Goal: Task Accomplishment & Management: Manage account settings

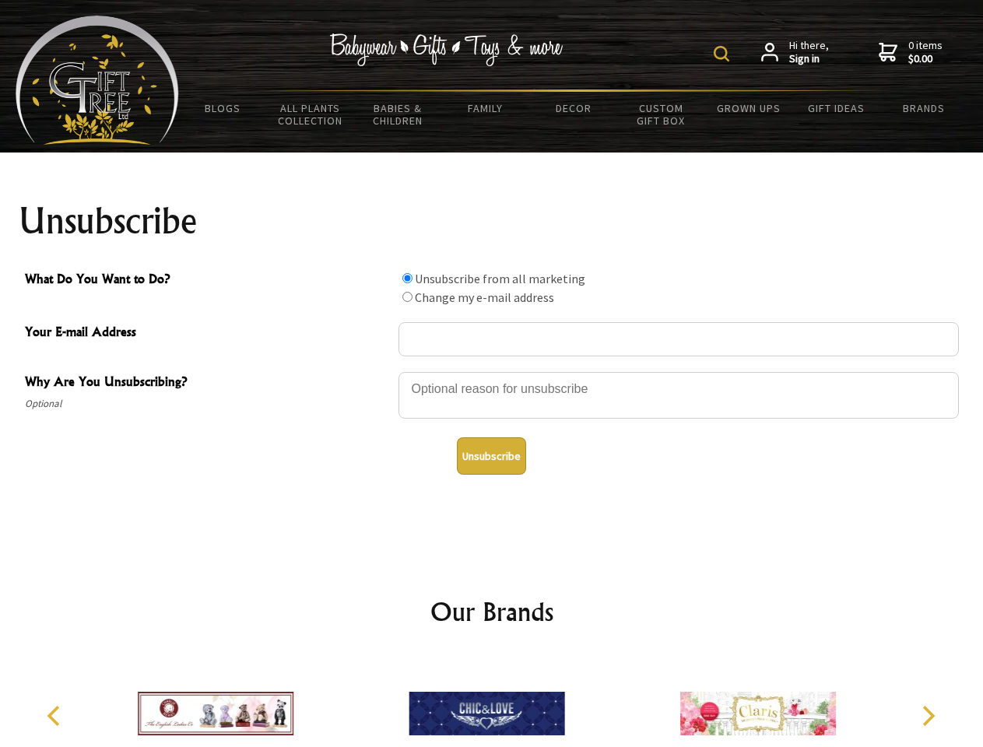
click at [724, 54] on img at bounding box center [722, 54] width 16 height 16
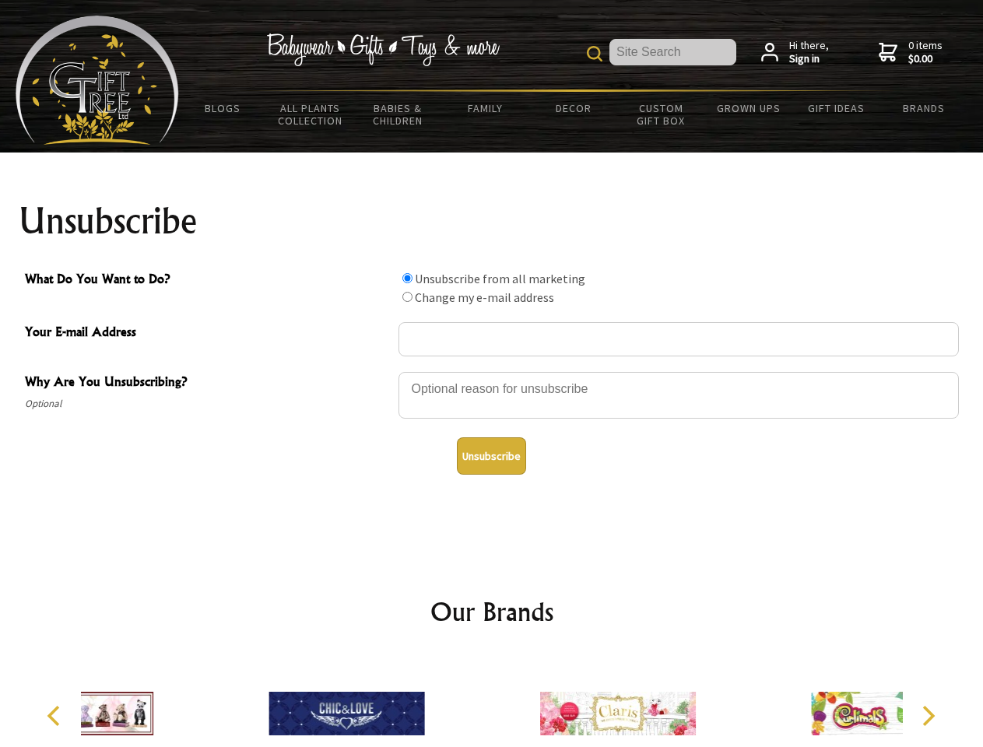
click at [492, 371] on div at bounding box center [679, 398] width 561 height 55
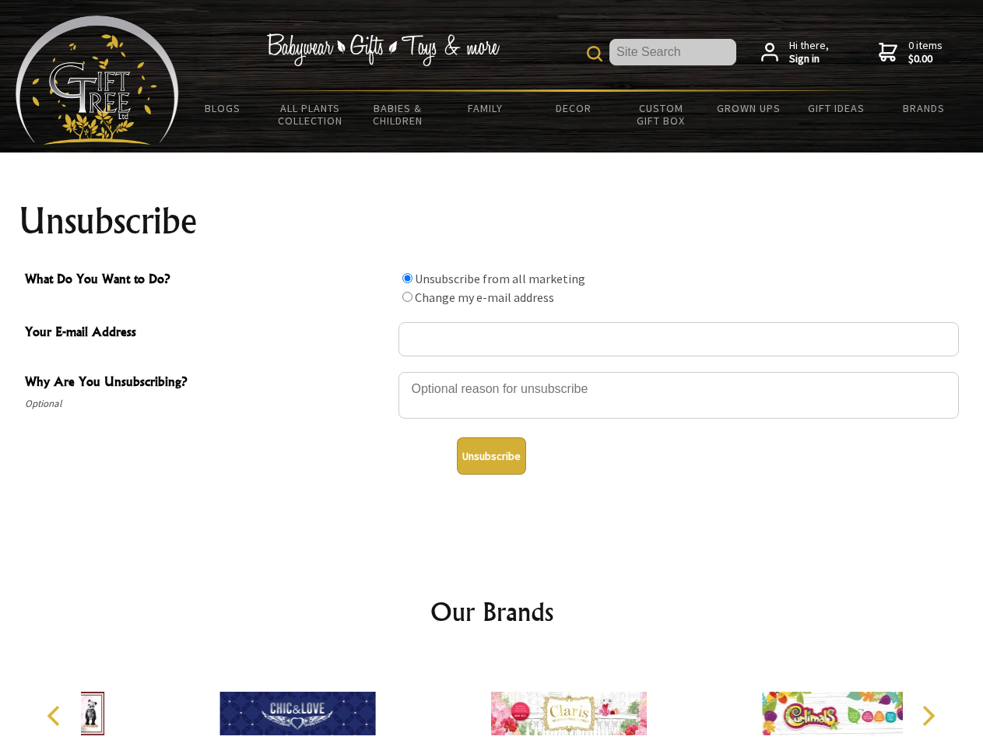
click at [407, 278] on input "What Do You Want to Do?" at bounding box center [408, 278] width 10 height 10
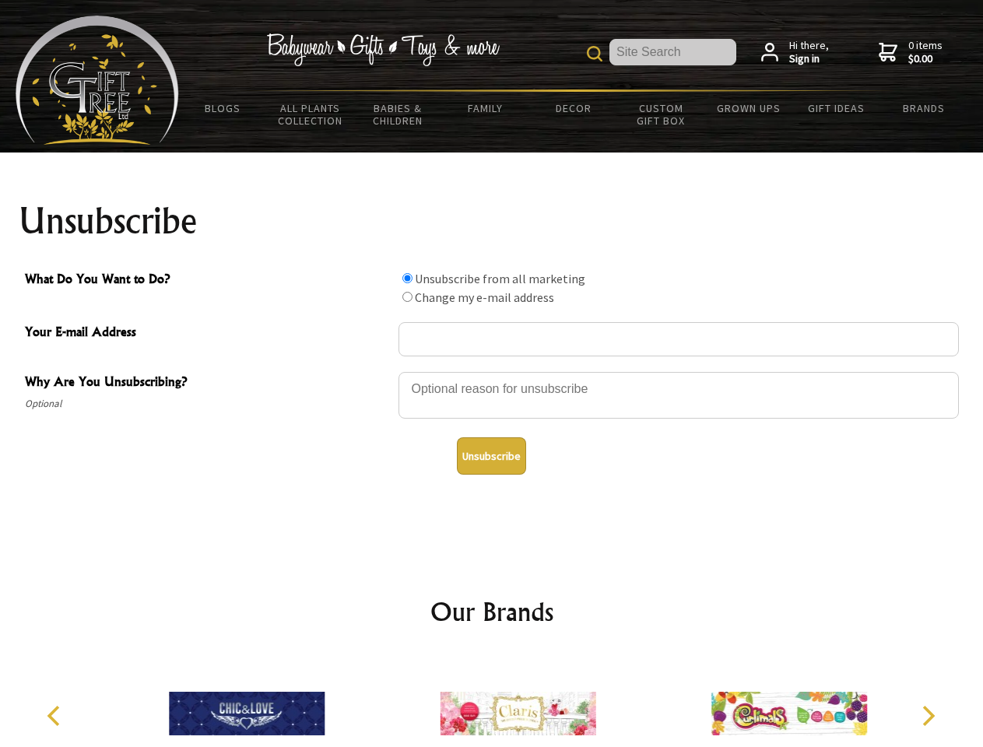
click at [407, 297] on input "What Do You Want to Do?" at bounding box center [408, 297] width 10 height 10
radio input "true"
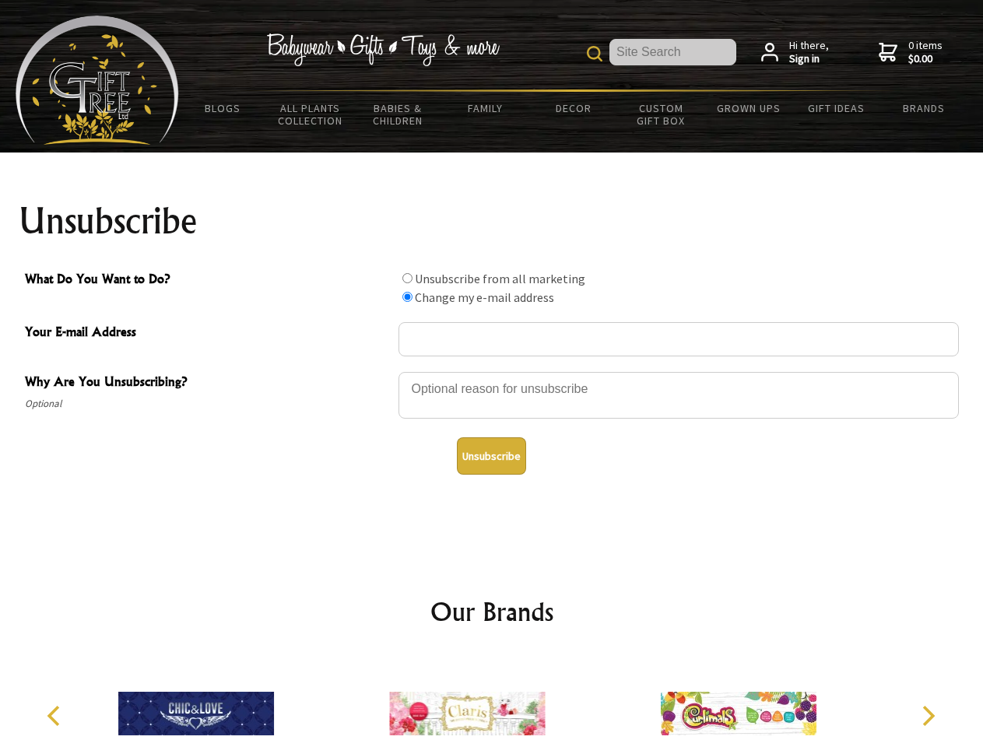
click at [491, 456] on button "Unsubscribe" at bounding box center [491, 456] width 69 height 37
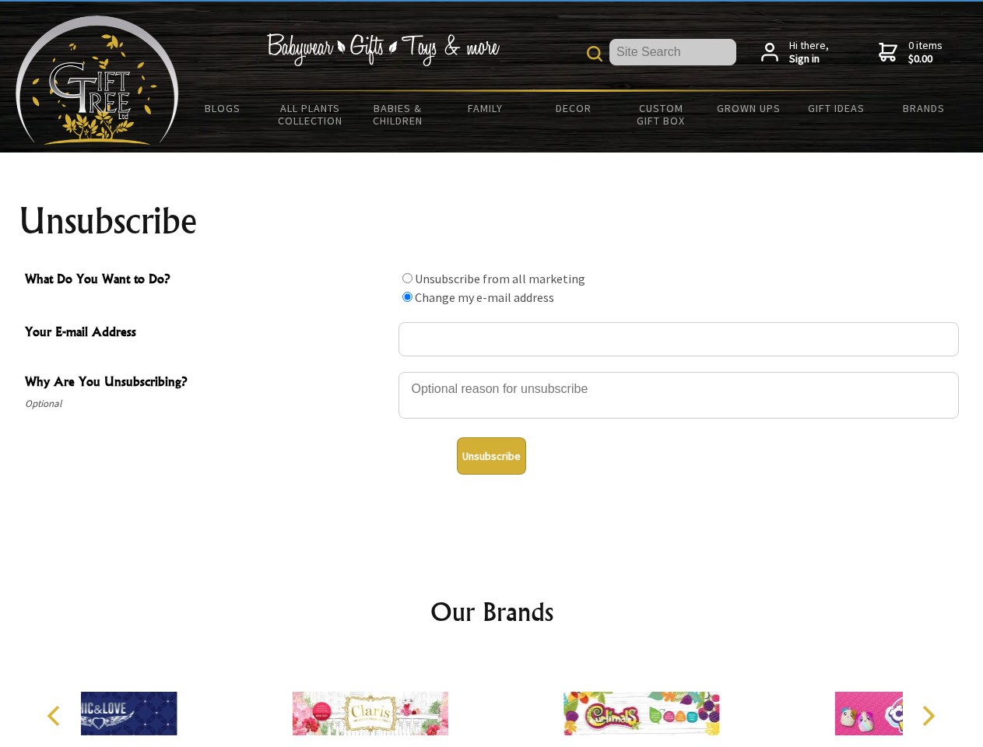
click at [56, 716] on icon "Previous" at bounding box center [55, 716] width 20 height 20
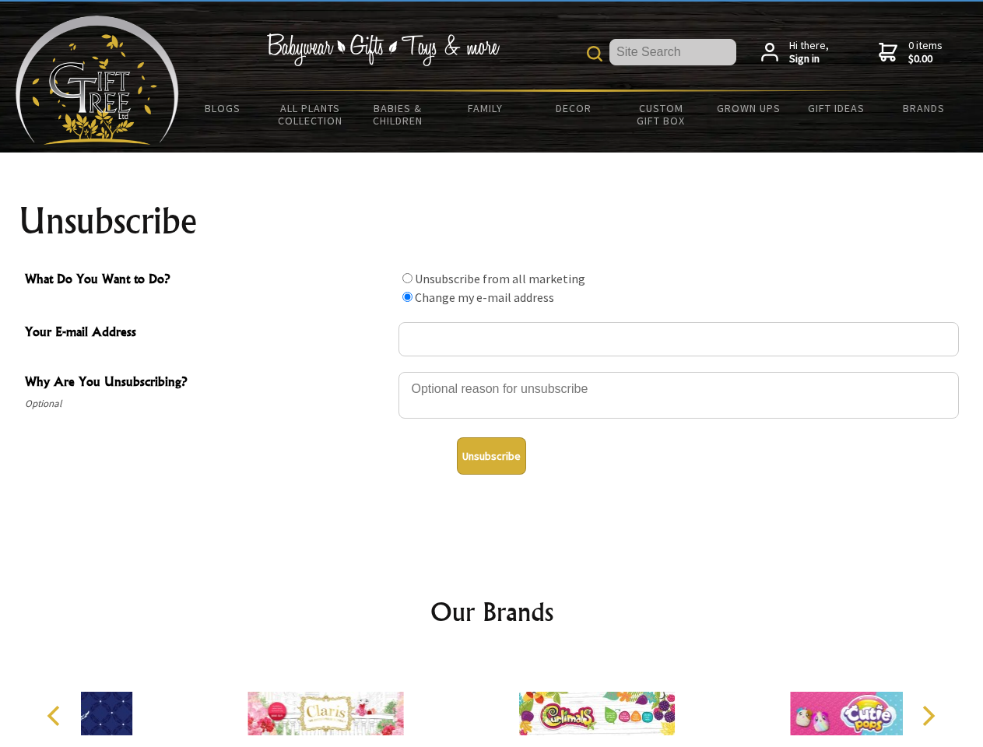
click at [928, 716] on icon "Next" at bounding box center [927, 716] width 20 height 20
